Goal: Task Accomplishment & Management: Manage account settings

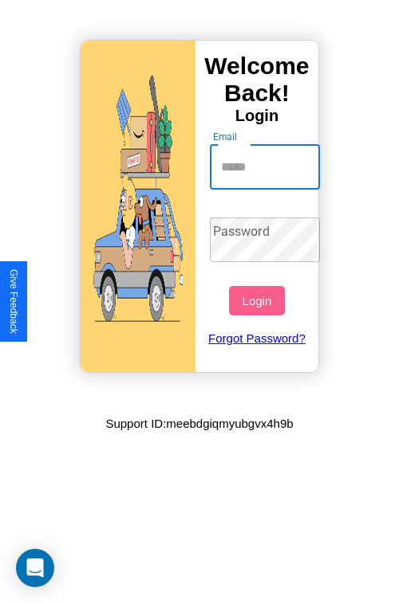
click at [266, 167] on input "Email" at bounding box center [265, 167] width 111 height 45
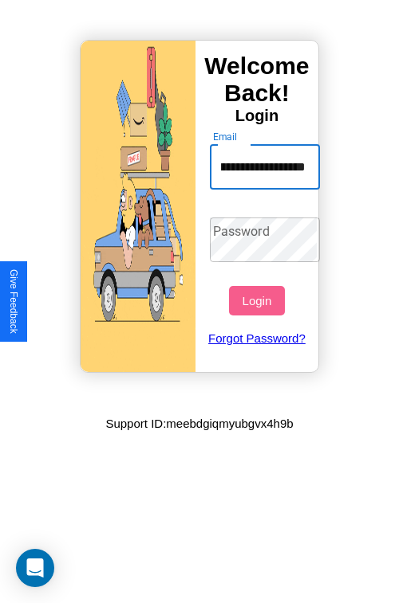
type input "**********"
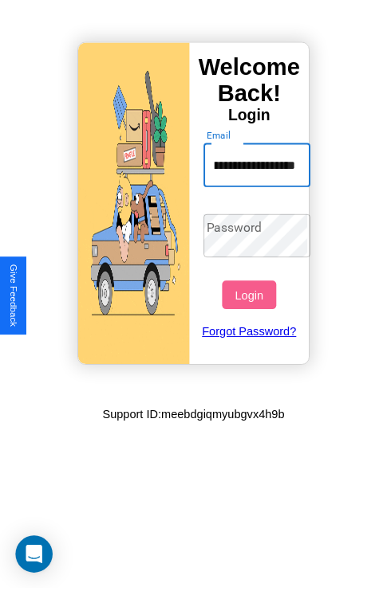
scroll to position [0, 0]
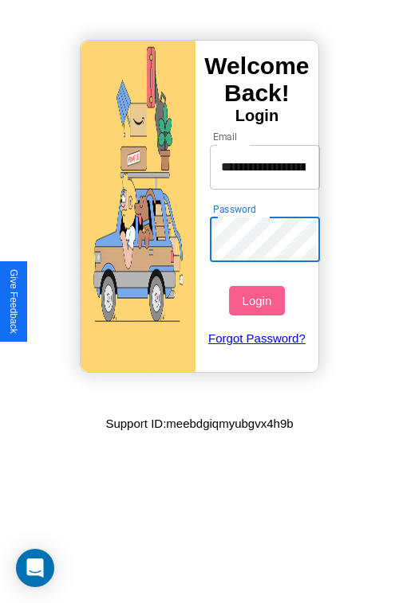
click at [258, 301] on button "Login" at bounding box center [256, 300] width 55 height 29
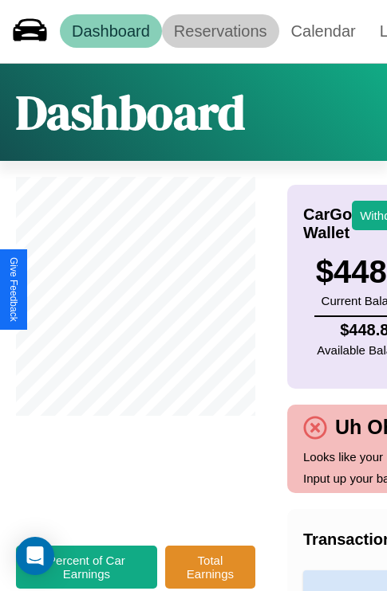
click at [220, 31] on link "Reservations" at bounding box center [220, 30] width 117 height 33
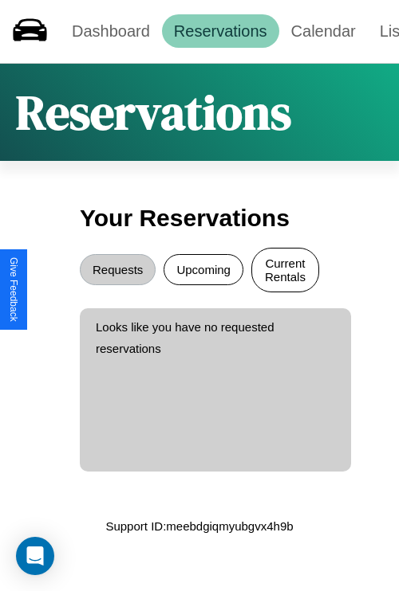
click at [285, 272] on button "Current Rentals" at bounding box center [285, 270] width 68 height 45
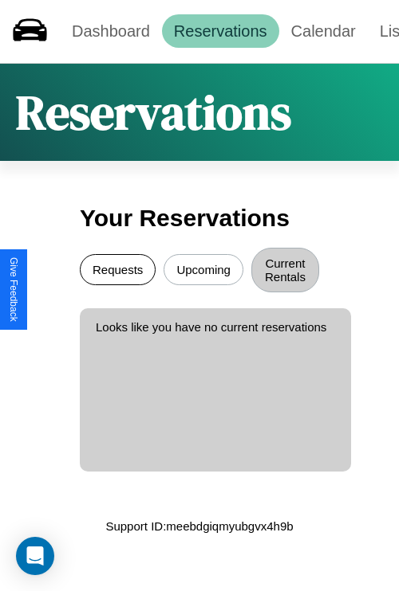
click at [117, 272] on button "Requests" at bounding box center [118, 269] width 76 height 31
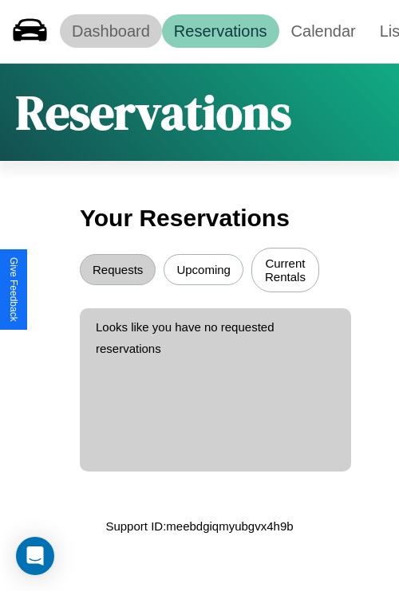
click at [110, 31] on link "Dashboard" at bounding box center [111, 30] width 102 height 33
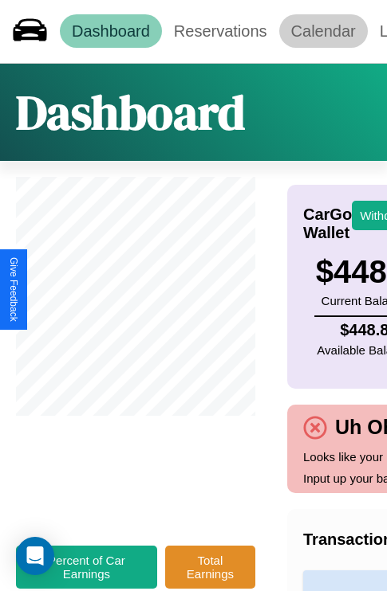
click at [323, 31] on link "Calendar" at bounding box center [323, 30] width 88 height 33
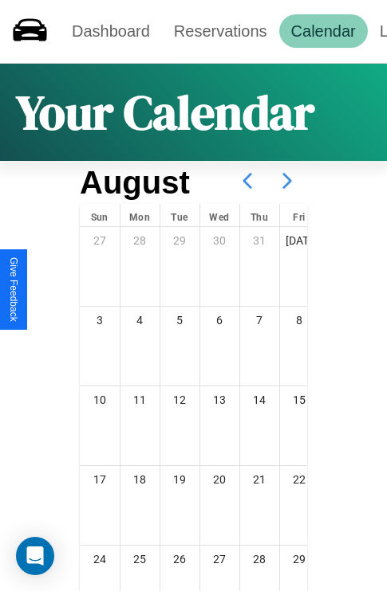
click at [287, 181] on icon at bounding box center [287, 181] width 40 height 40
